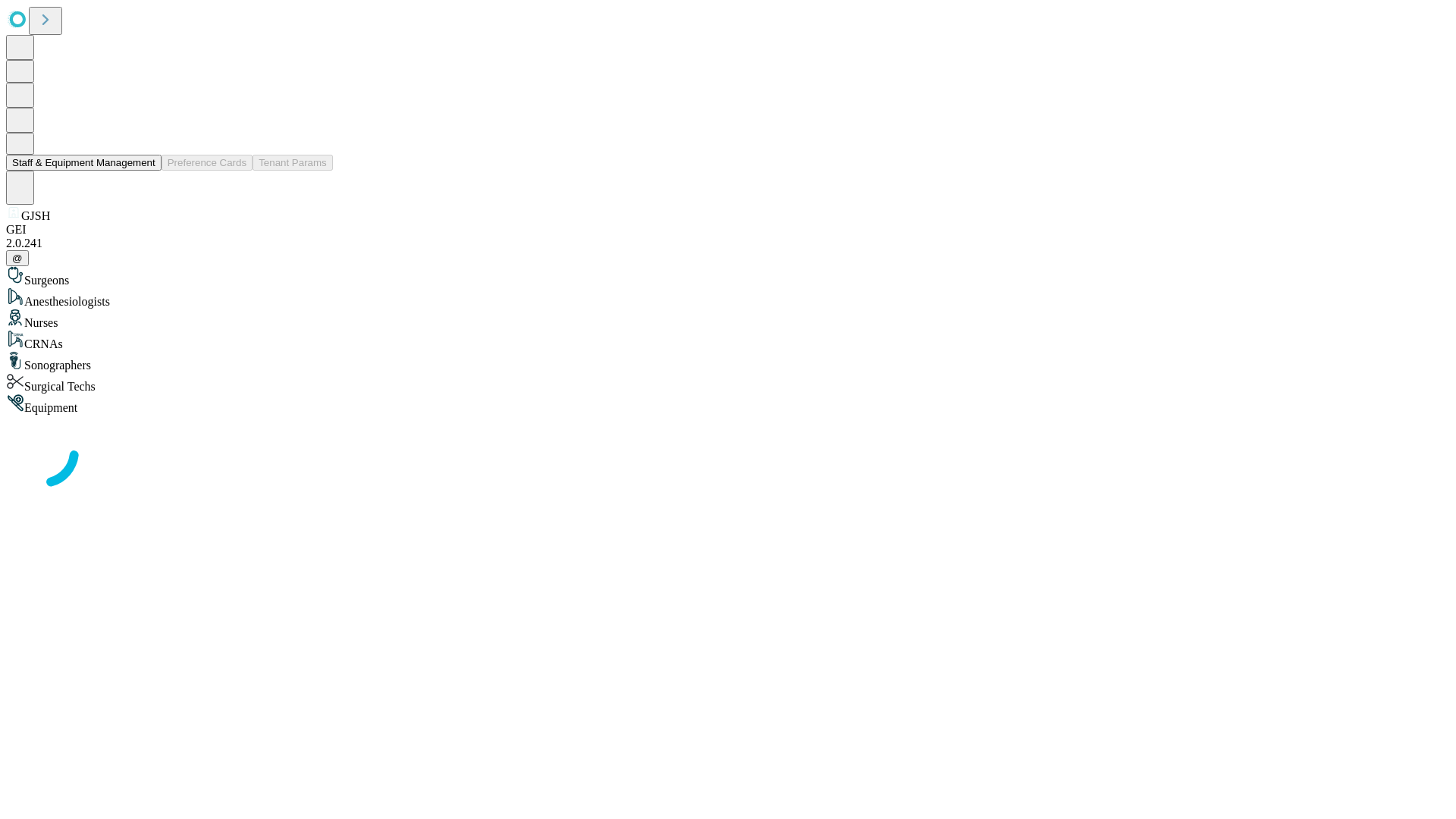
click at [145, 171] on button "Staff & Equipment Management" at bounding box center [83, 162] width 156 height 16
